Goal: Find specific fact: Find specific fact

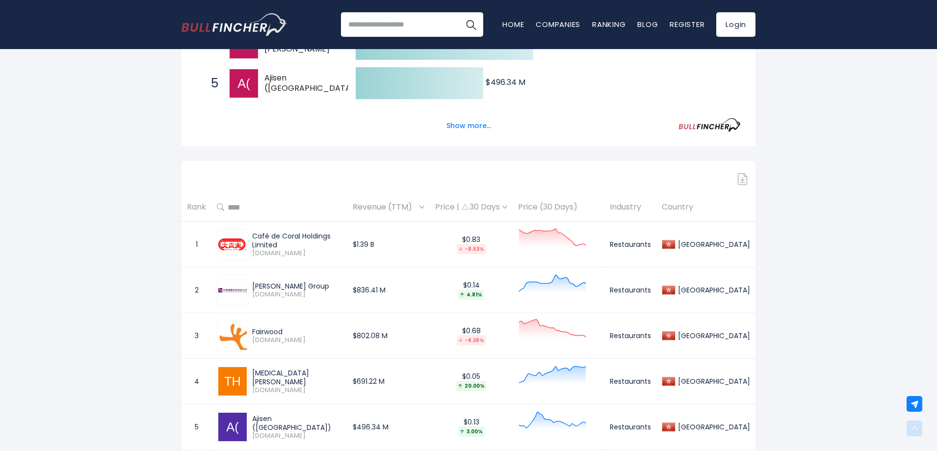
scroll to position [392, 0]
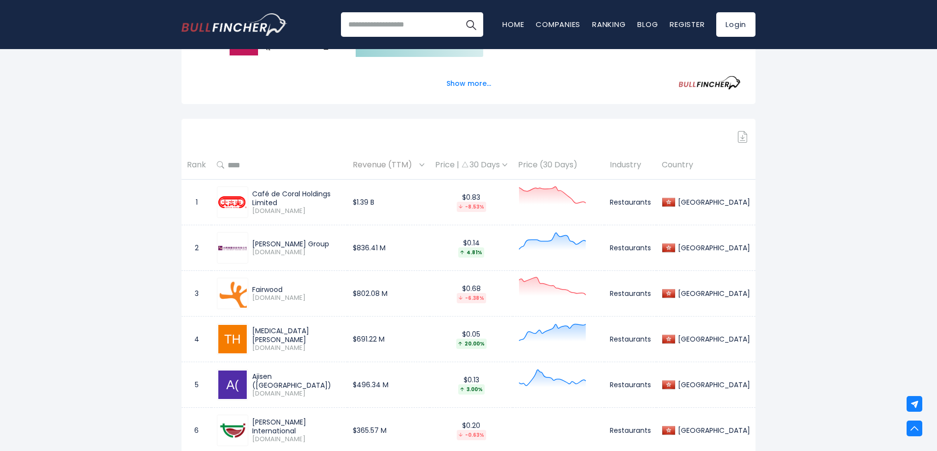
drag, startPoint x: 285, startPoint y: 276, endPoint x: 250, endPoint y: 277, distance: 34.8
click at [250, 285] on div "Fairwood [DOMAIN_NAME]" at bounding box center [295, 293] width 94 height 17
copy div "Fairwood"
drag, startPoint x: 298, startPoint y: 324, endPoint x: 249, endPoint y: 319, distance: 49.3
click at [249, 323] on div "[MEDICAL_DATA][PERSON_NAME] [DOMAIN_NAME]" at bounding box center [279, 338] width 125 height 31
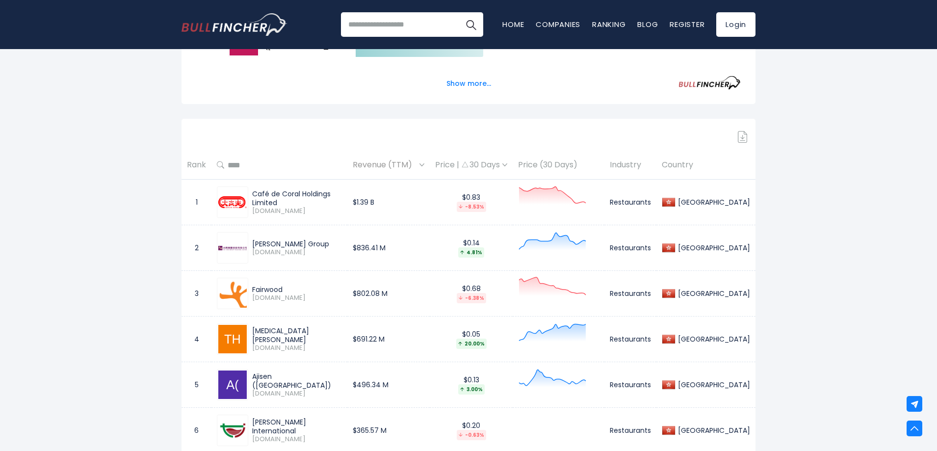
copy div "[MEDICAL_DATA][PERSON_NAME]"
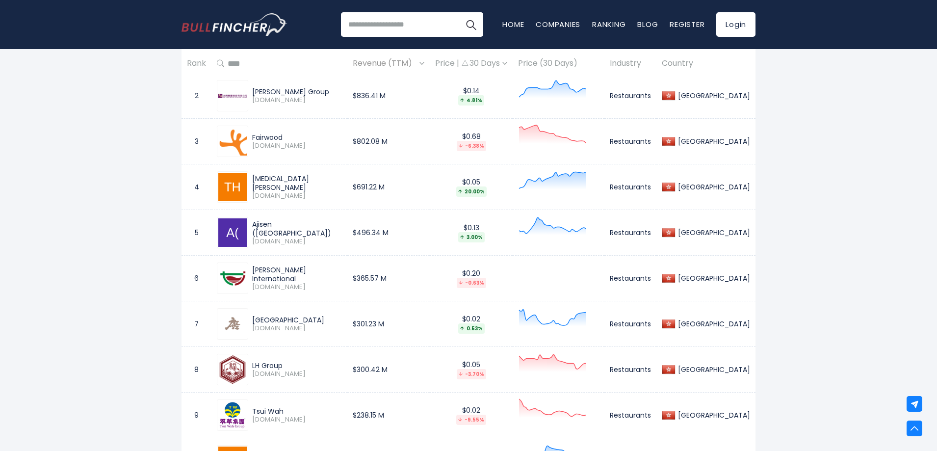
scroll to position [589, 0]
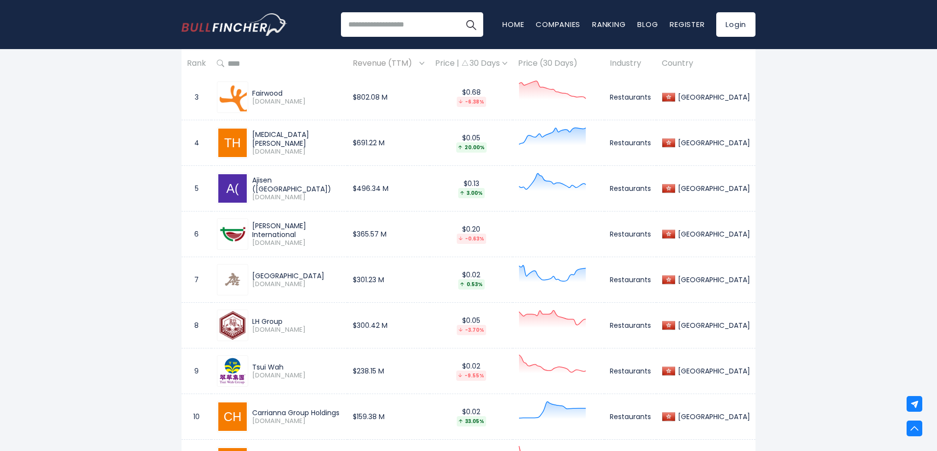
drag, startPoint x: 250, startPoint y: 176, endPoint x: 272, endPoint y: 167, distance: 24.0
click at [272, 173] on div "Ajisen ([GEOGRAPHIC_DATA]) [DOMAIN_NAME]" at bounding box center [279, 188] width 125 height 31
copy div "Ajisen"
drag, startPoint x: 325, startPoint y: 221, endPoint x: 248, endPoint y: 218, distance: 77.5
click at [248, 218] on div "[PERSON_NAME] International [DOMAIN_NAME]" at bounding box center [279, 233] width 125 height 31
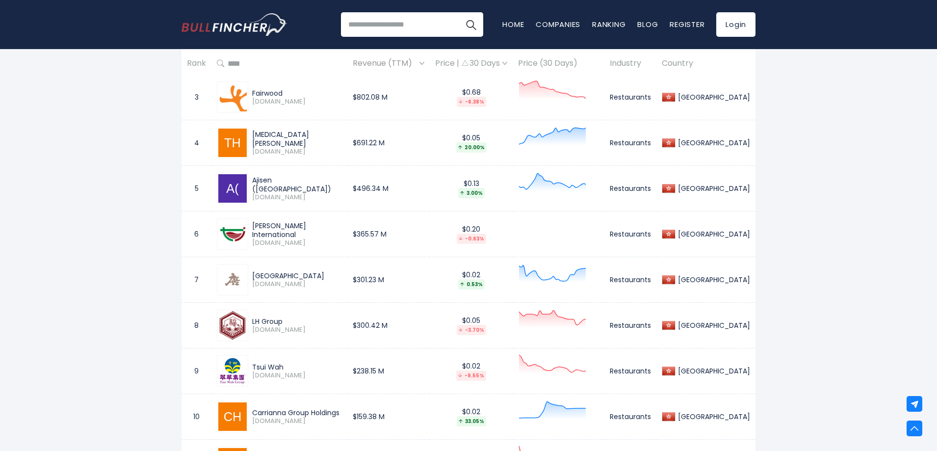
copy div "[PERSON_NAME] International"
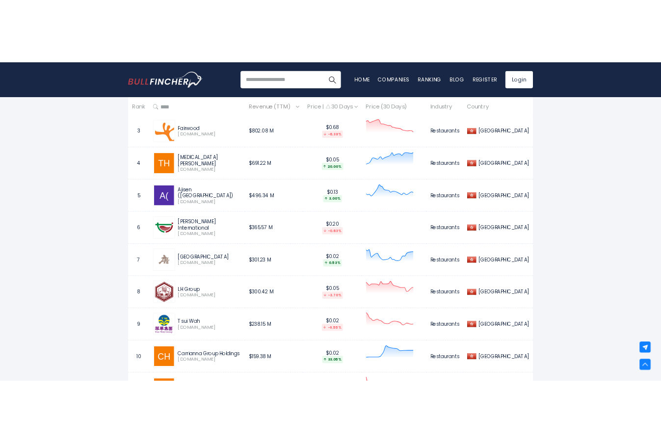
scroll to position [576, 0]
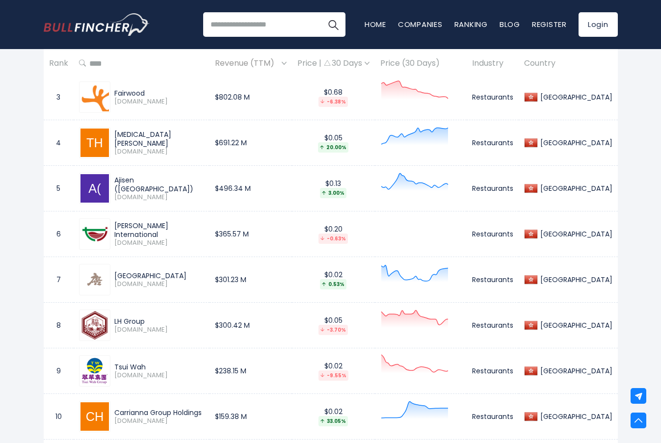
drag, startPoint x: 162, startPoint y: 262, endPoint x: 116, endPoint y: 266, distance: 46.7
click at [116, 271] on div "[GEOGRAPHIC_DATA]" at bounding box center [159, 275] width 90 height 9
copy div "[GEOGRAPHIC_DATA]"
drag, startPoint x: 166, startPoint y: 178, endPoint x: 114, endPoint y: 172, distance: 52.3
click at [114, 176] on div "Ajisen ([GEOGRAPHIC_DATA])" at bounding box center [159, 185] width 90 height 18
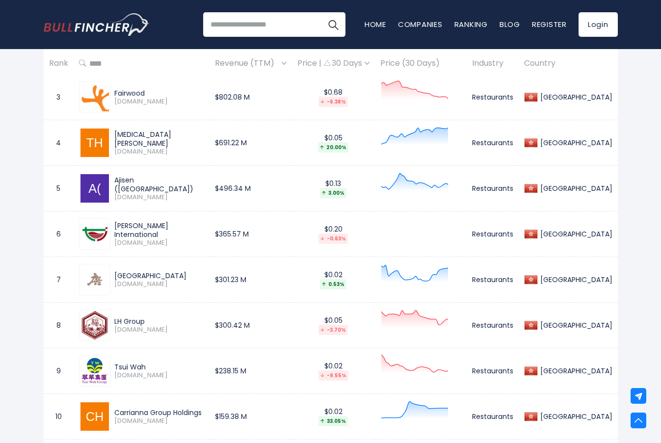
copy div "Ajisen ([GEOGRAPHIC_DATA])"
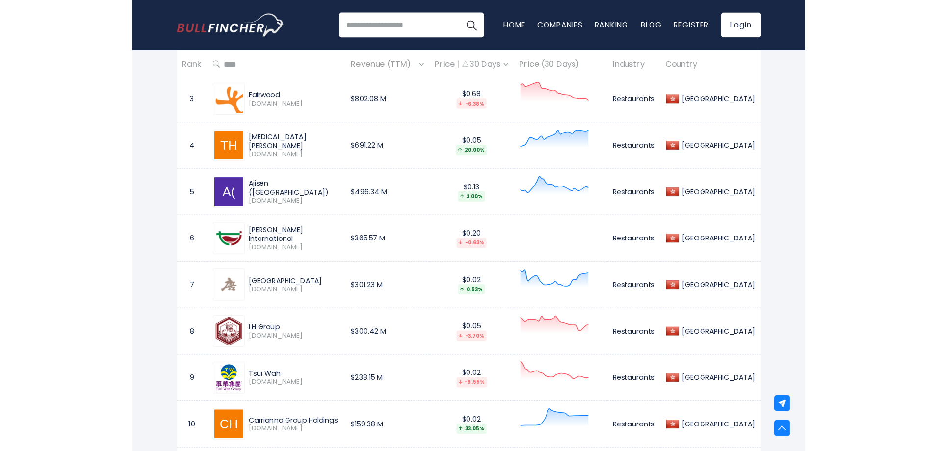
scroll to position [589, 0]
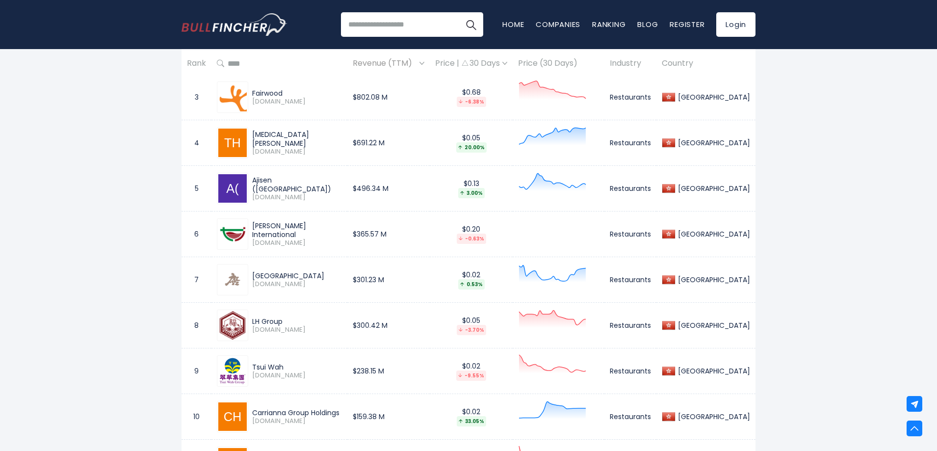
drag, startPoint x: 303, startPoint y: 262, endPoint x: 253, endPoint y: 267, distance: 49.8
click at [253, 271] on div "[GEOGRAPHIC_DATA]" at bounding box center [297, 275] width 90 height 9
copy div "[GEOGRAPHIC_DATA]"
drag, startPoint x: 290, startPoint y: 312, endPoint x: 253, endPoint y: 311, distance: 36.8
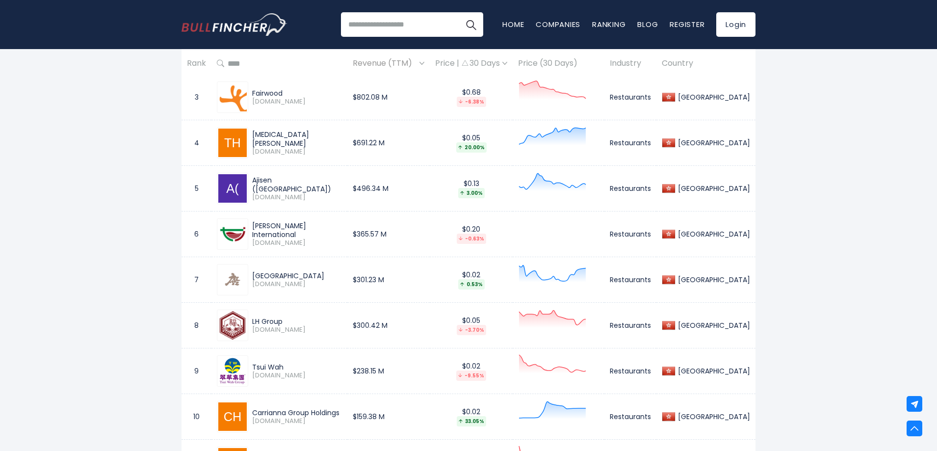
click at [253, 317] on div "LH Group" at bounding box center [297, 321] width 90 height 9
copy div "LH Group"
drag, startPoint x: 288, startPoint y: 356, endPoint x: 249, endPoint y: 356, distance: 39.7
click at [249, 362] on div "Tsui Wah [DOMAIN_NAME]" at bounding box center [295, 370] width 94 height 17
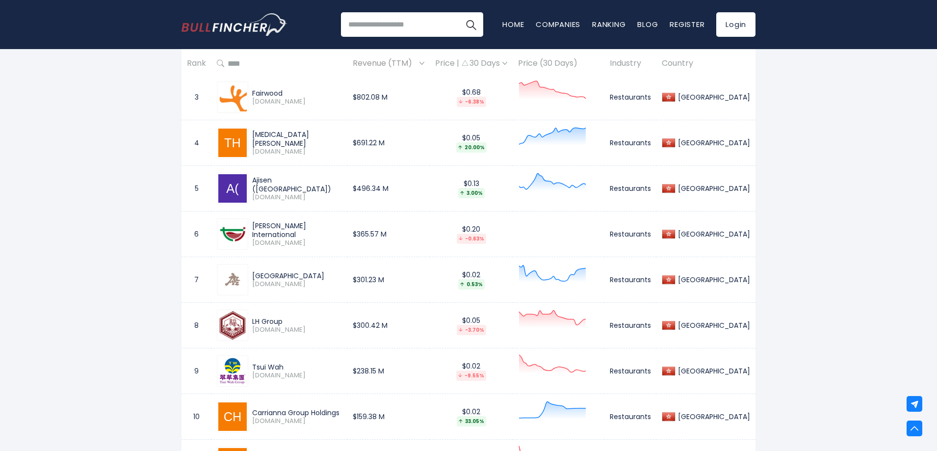
drag, startPoint x: 292, startPoint y: 309, endPoint x: 243, endPoint y: 309, distance: 49.0
click at [243, 309] on div "LH Group [DOMAIN_NAME]" at bounding box center [279, 324] width 125 height 31
drag, startPoint x: 283, startPoint y: 355, endPoint x: 252, endPoint y: 354, distance: 31.4
click at [252, 362] on div "Tsui Wah" at bounding box center [297, 366] width 90 height 9
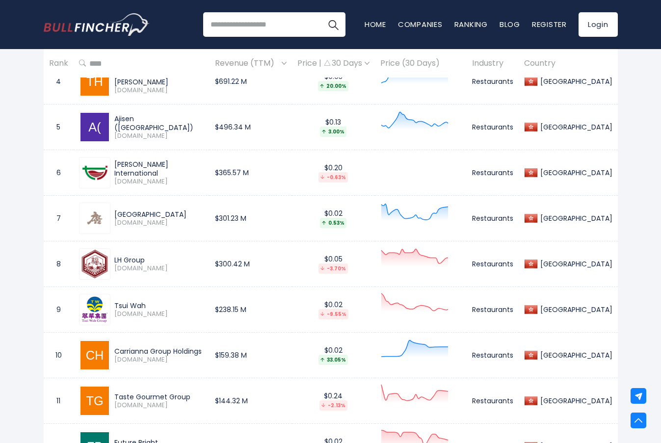
scroll to position [674, 0]
